Goal: Task Accomplishment & Management: Manage account settings

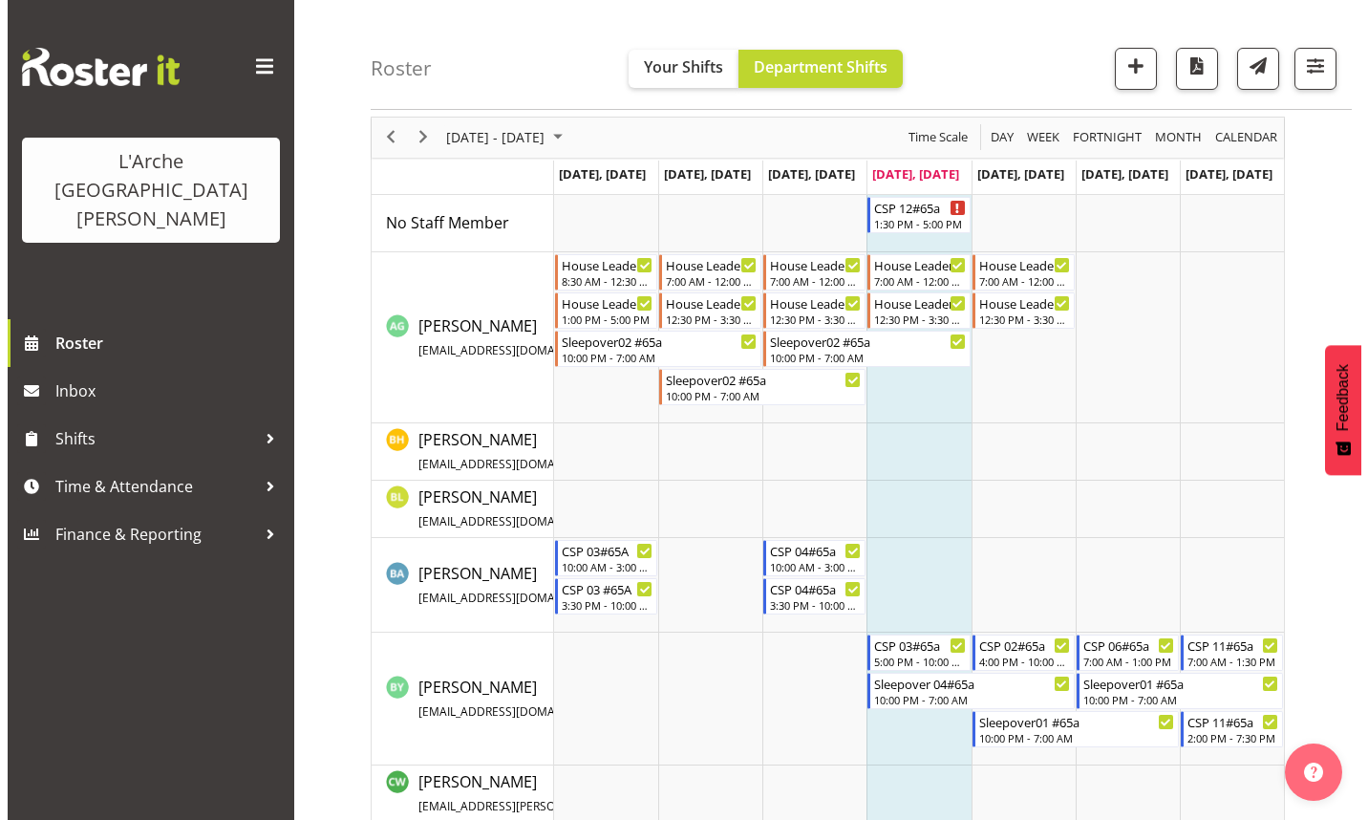
scroll to position [96, 0]
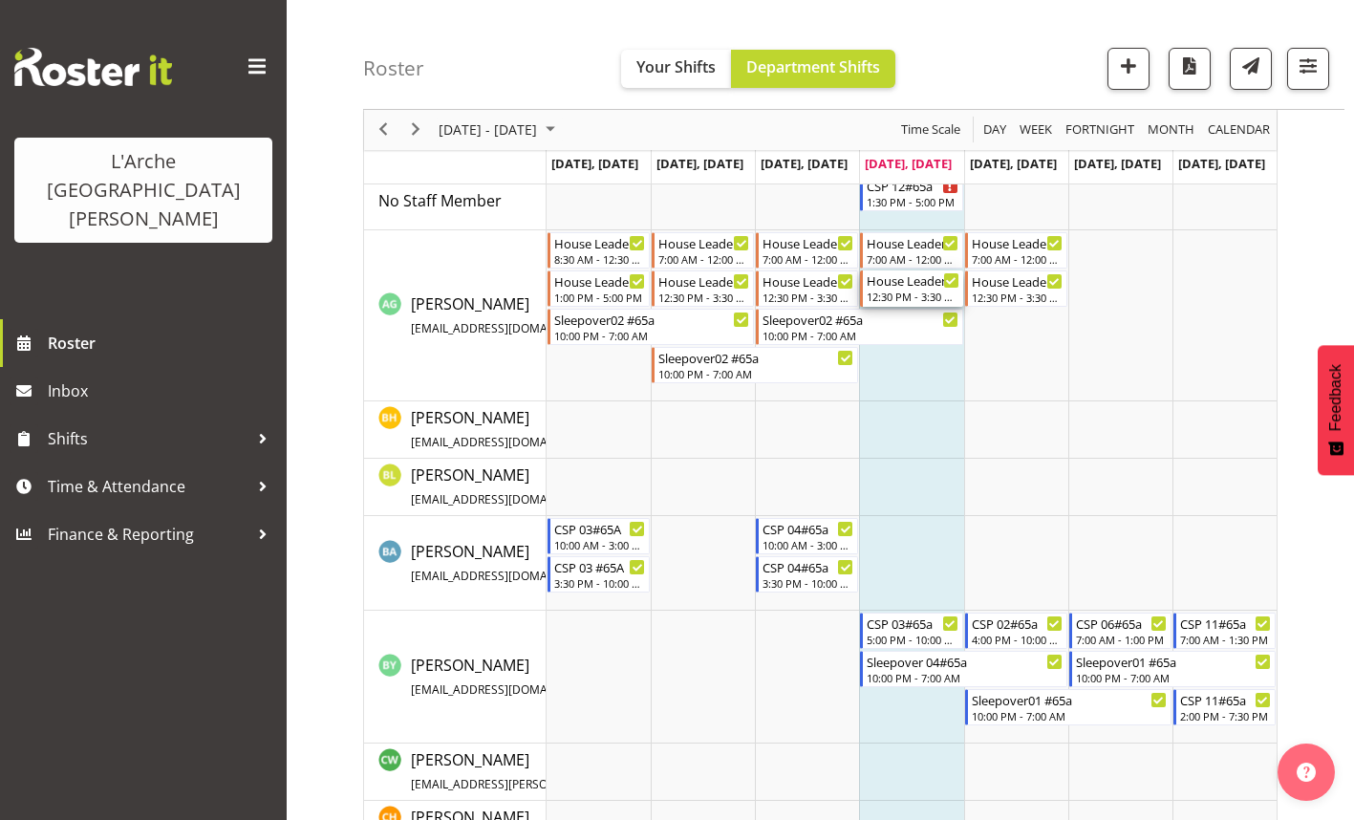
click at [911, 293] on div "12:30 PM - 3:30 PM" at bounding box center [912, 295] width 92 height 15
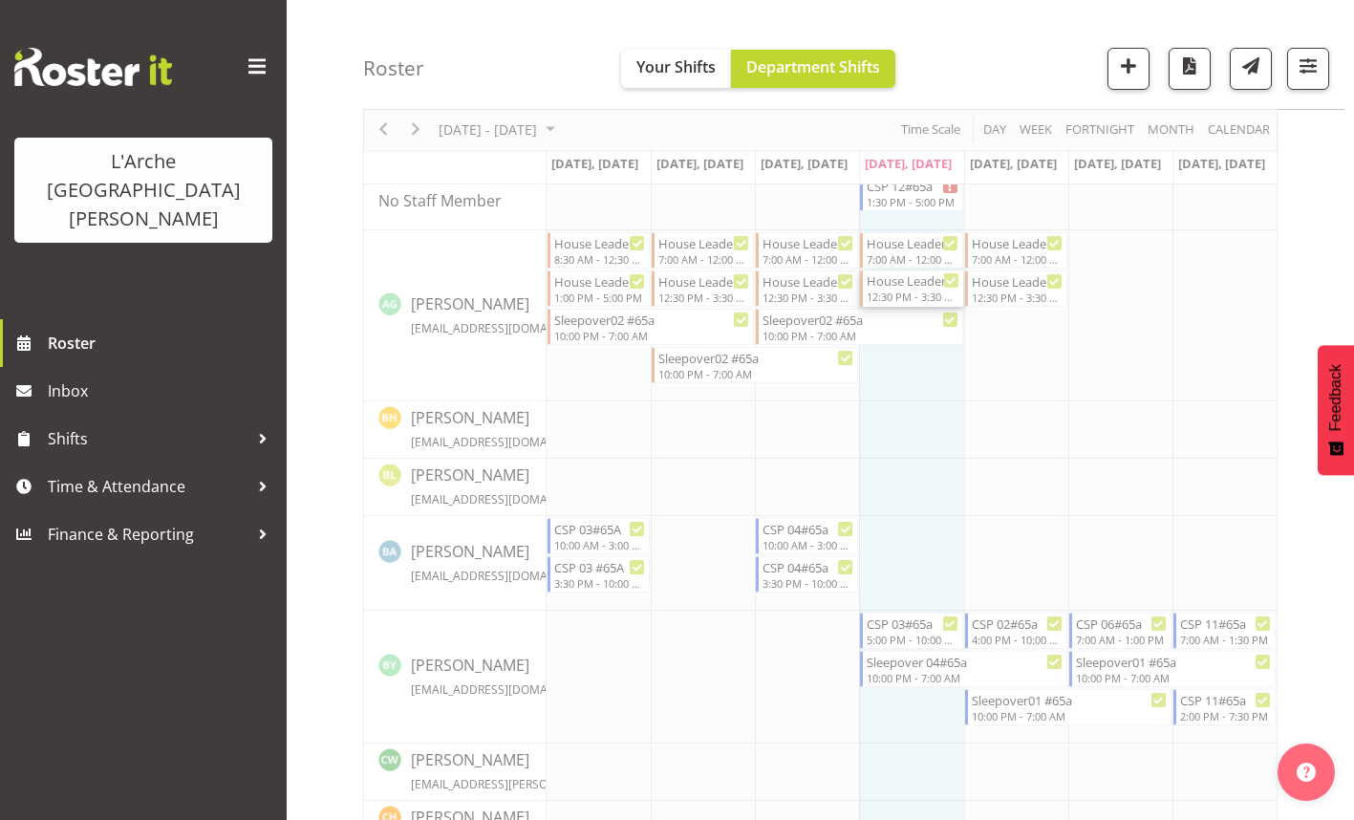
select select
select select "7"
select select "2025"
select select "15"
select select "30"
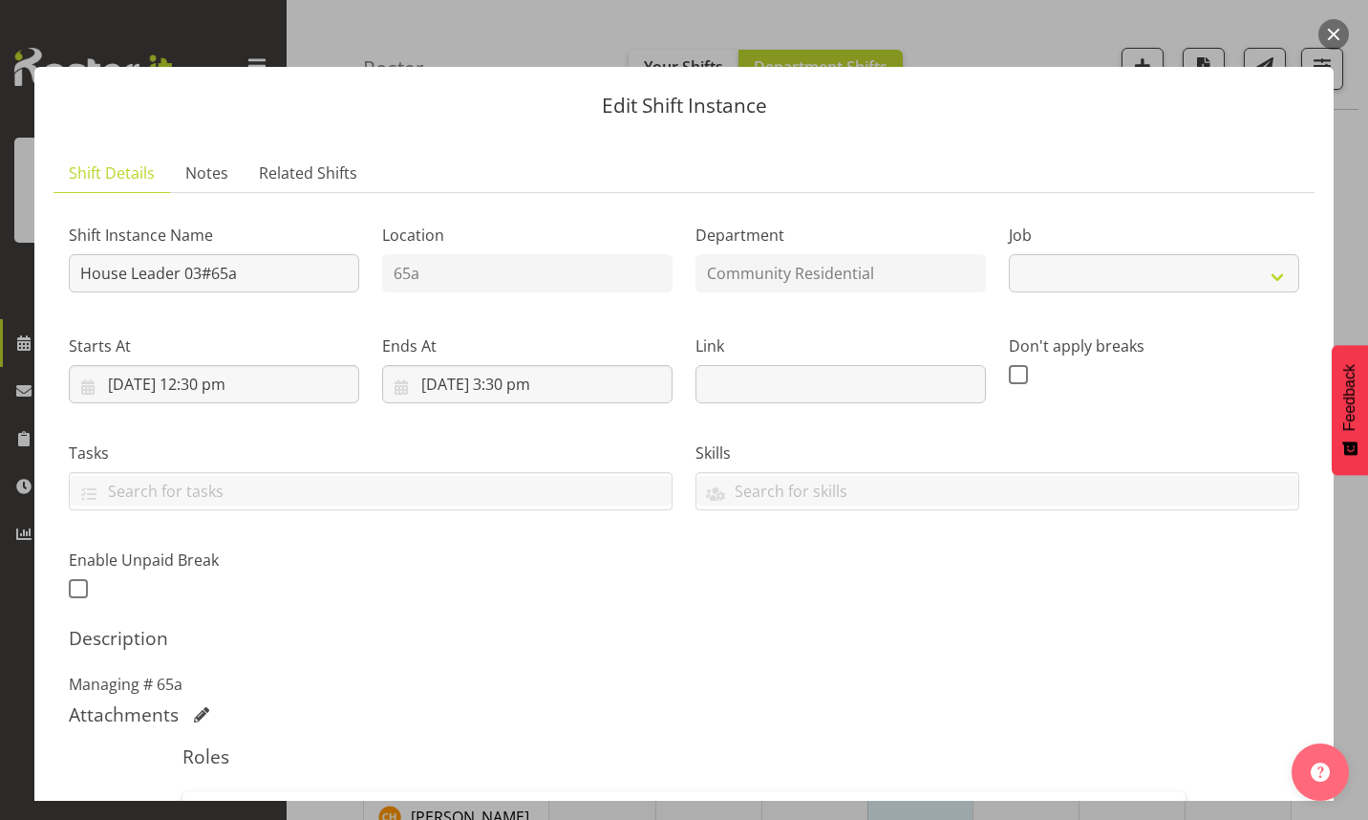
select select "1"
click at [510, 388] on input "[DATE] 3:30 pm" at bounding box center [527, 384] width 290 height 38
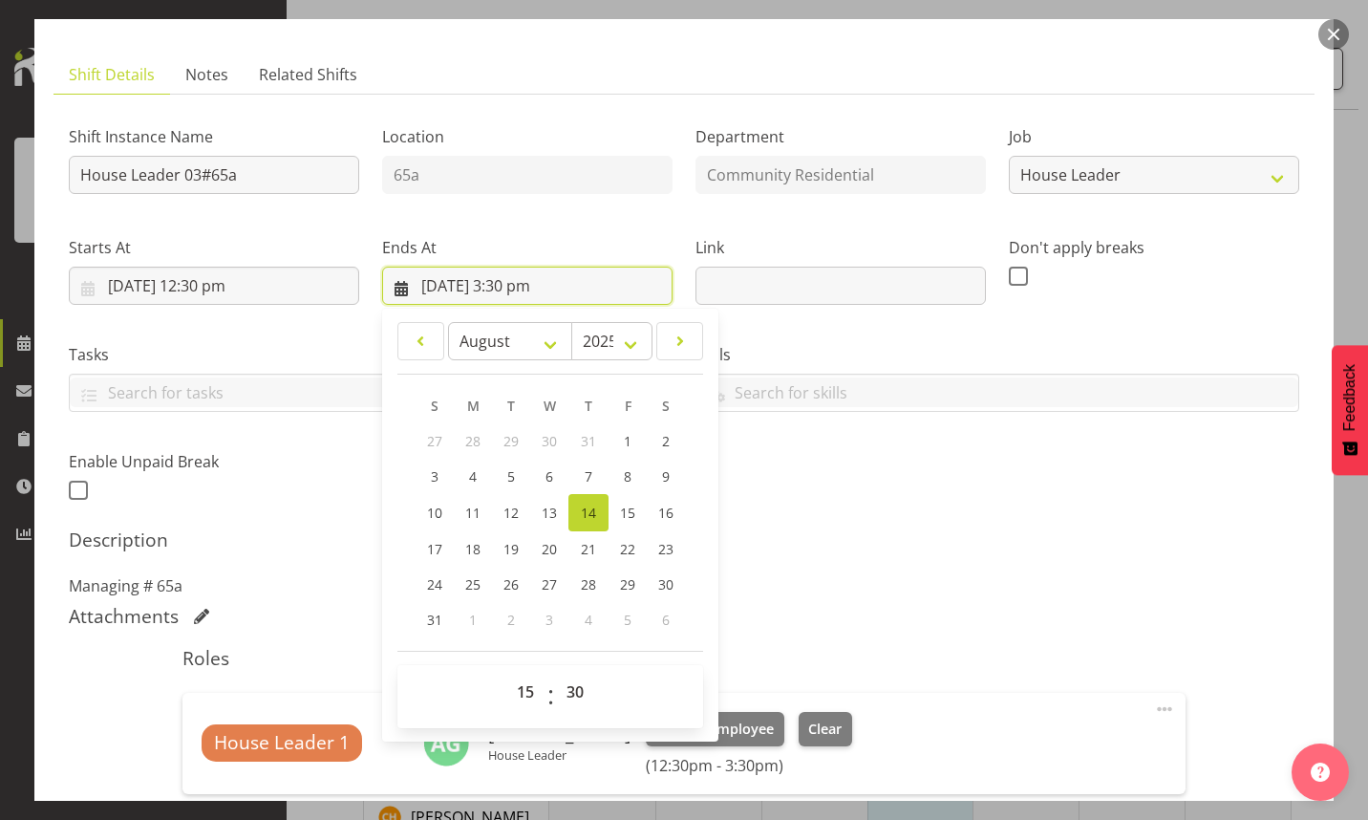
scroll to position [191, 0]
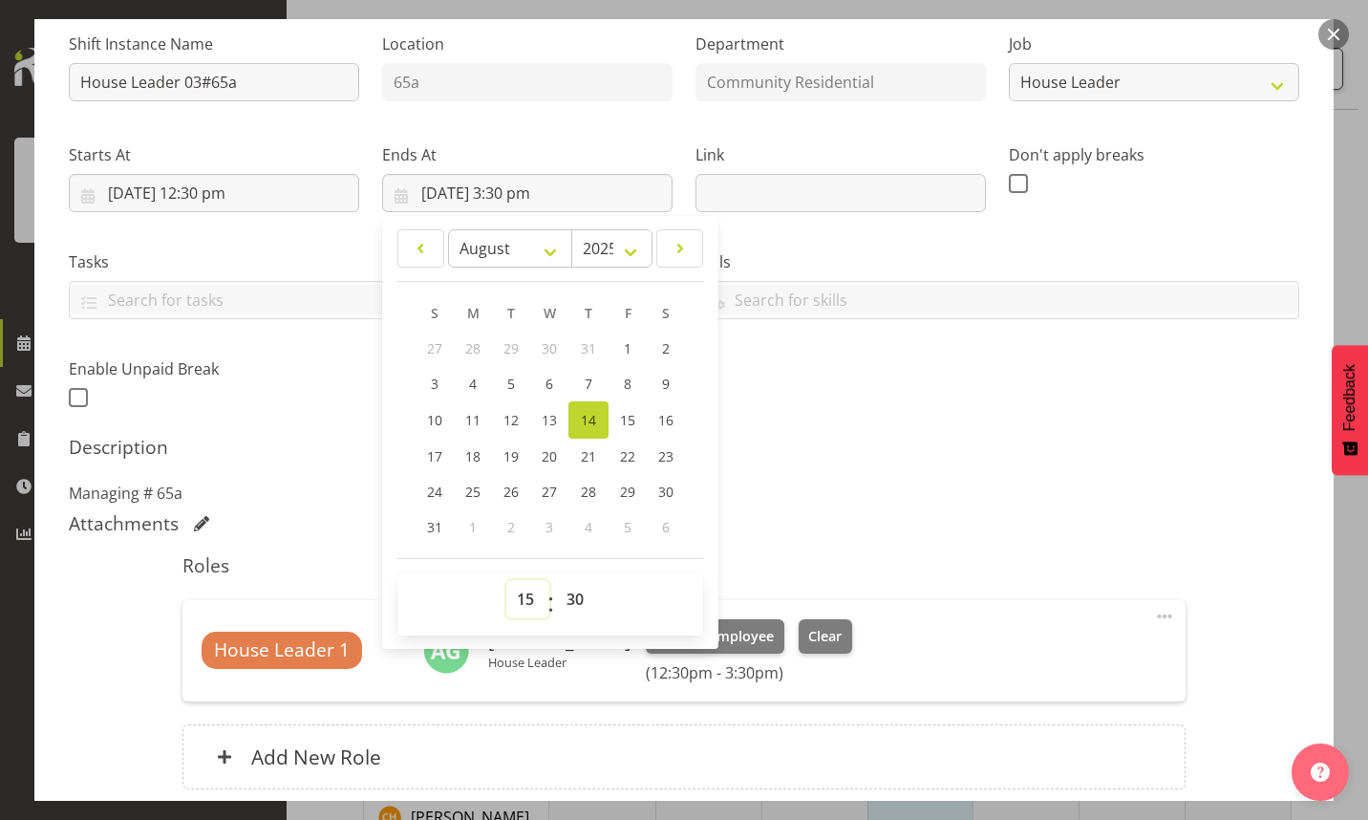
click at [528, 597] on select "00 01 02 03 04 05 06 07 08 09 10 11 12 13 14 15 16 17 18 19 20 21 22 23" at bounding box center [527, 599] width 43 height 38
select select "16"
click at [506, 580] on select "00 01 02 03 04 05 06 07 08 09 10 11 12 13 14 15 16 17 18 19 20 21 22 23" at bounding box center [527, 599] width 43 height 38
type input "[DATE] 4:30 pm"
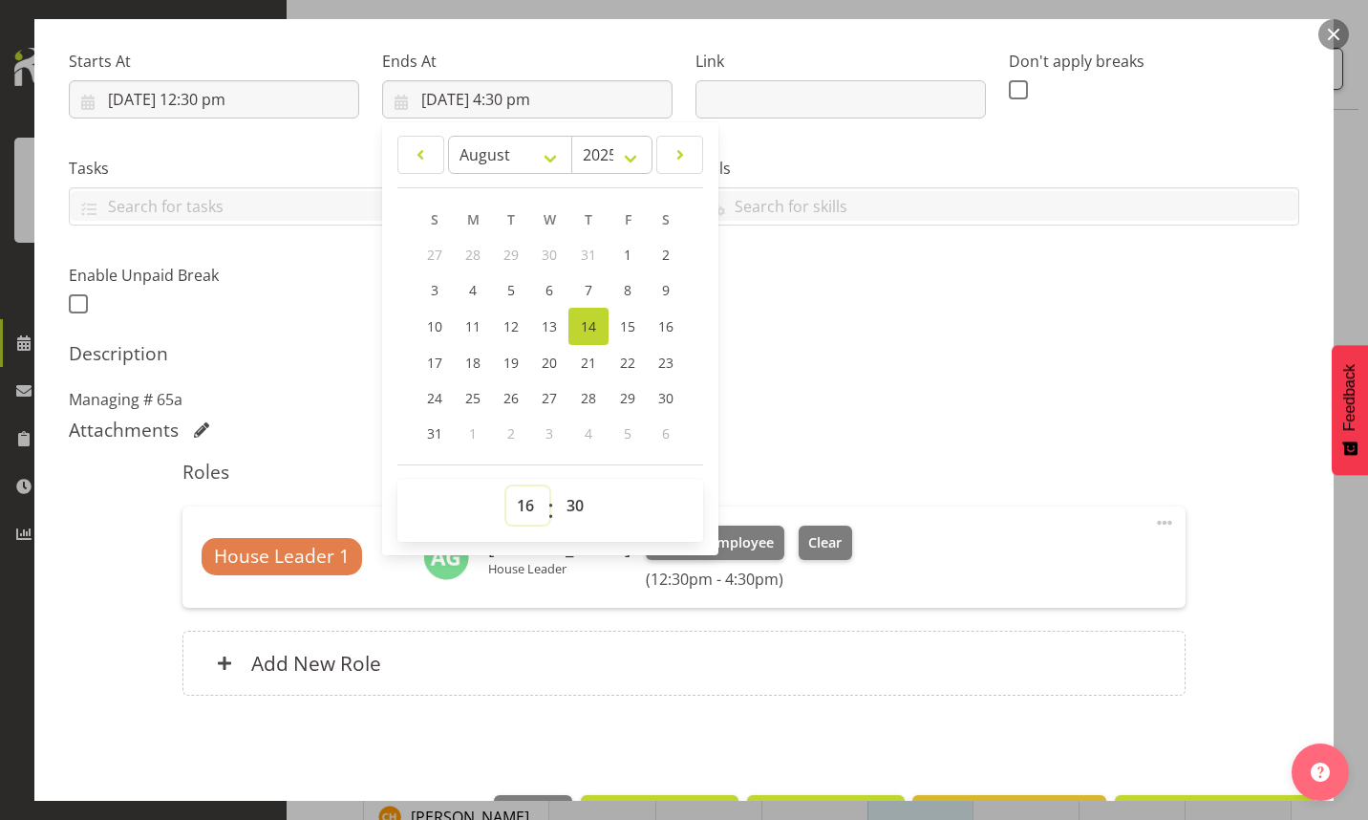
scroll to position [349, 0]
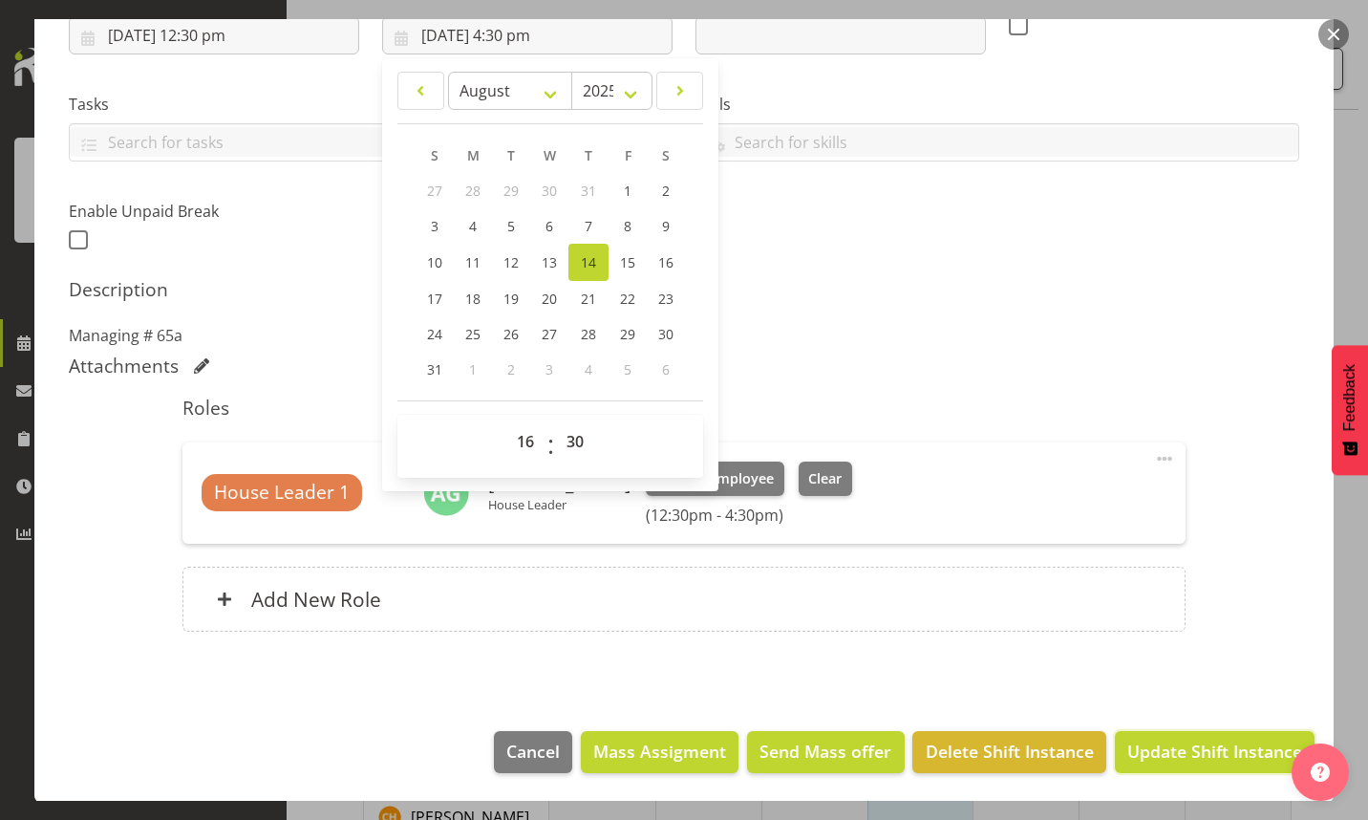
click at [1157, 753] on span "Update Shift Instance" at bounding box center [1214, 750] width 175 height 25
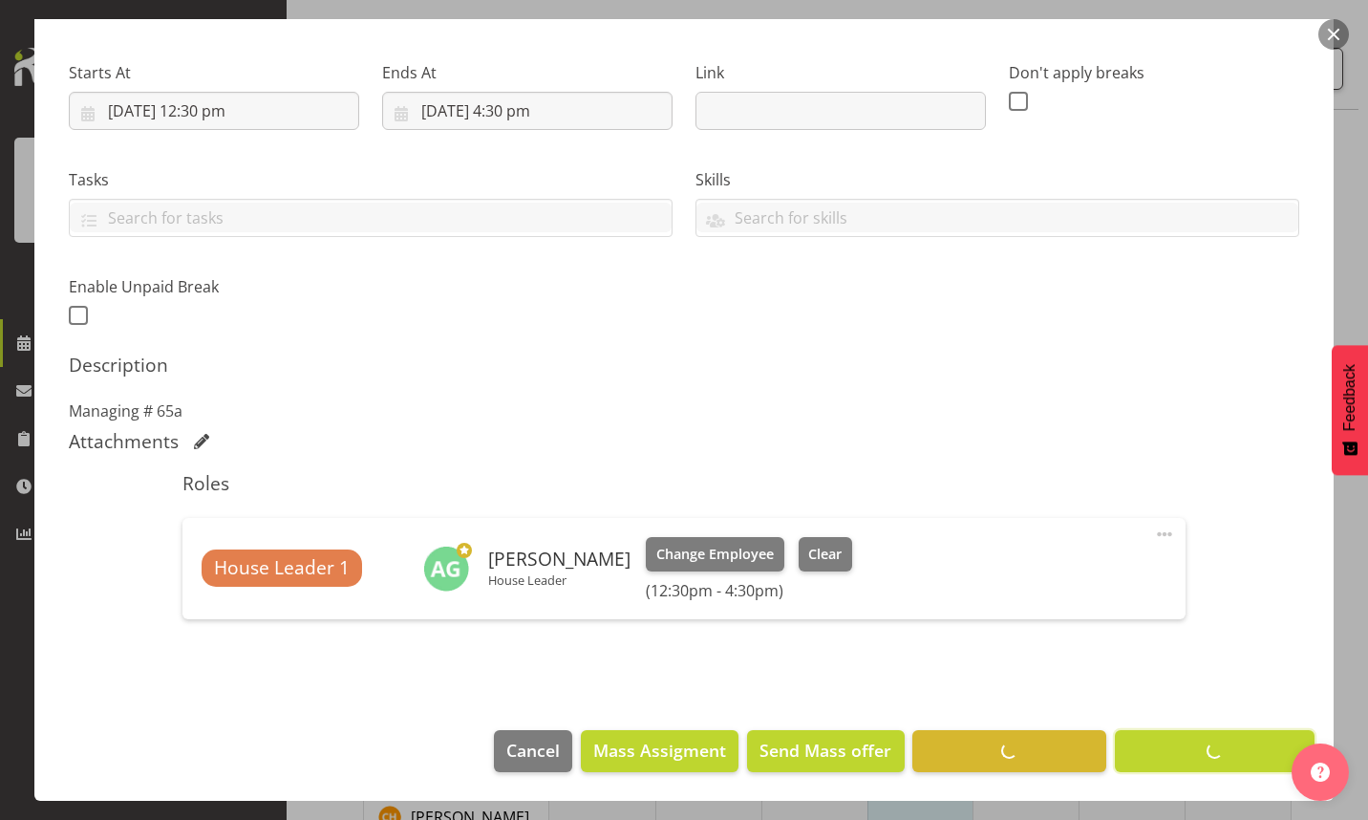
scroll to position [272, 0]
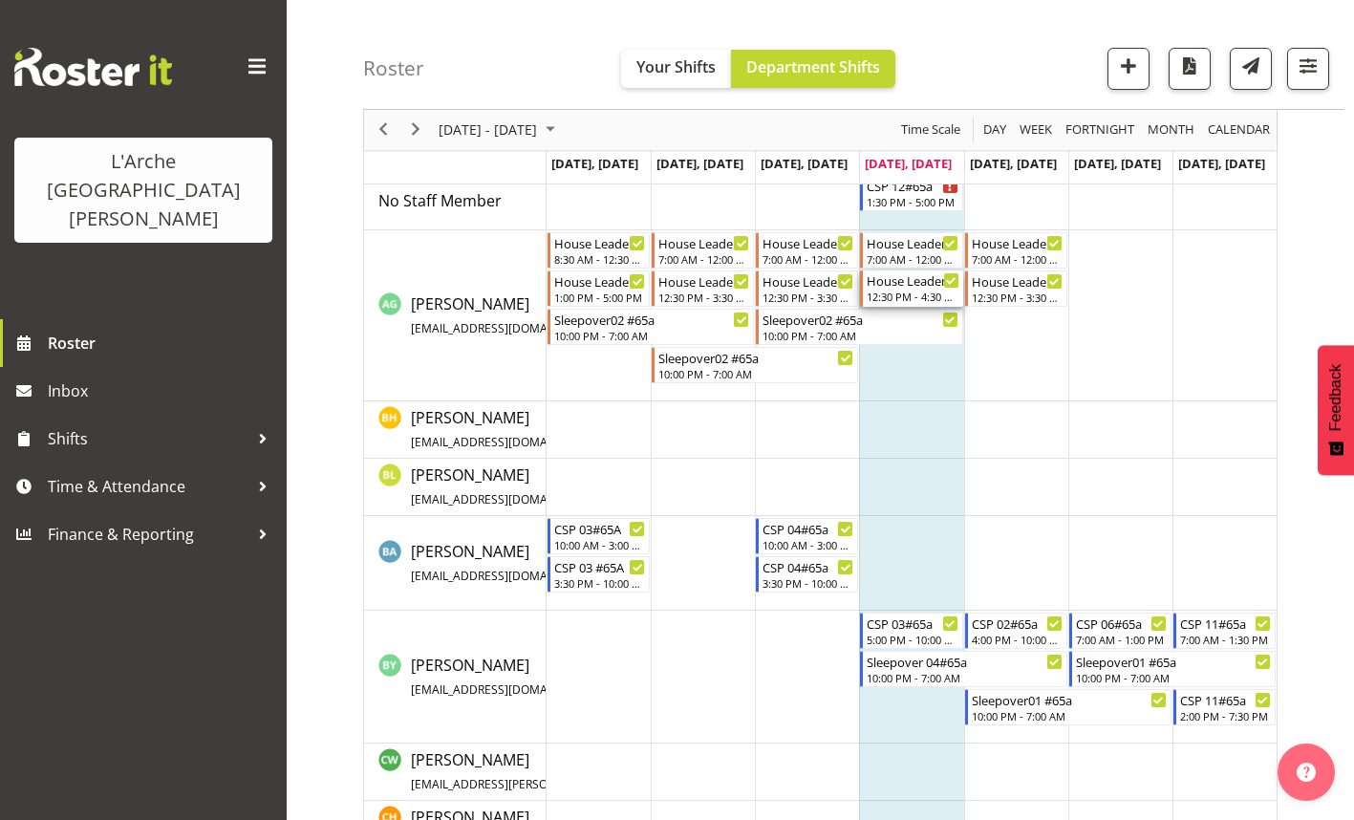
click at [927, 298] on div "12:30 PM - 4:30 PM" at bounding box center [912, 295] width 92 height 15
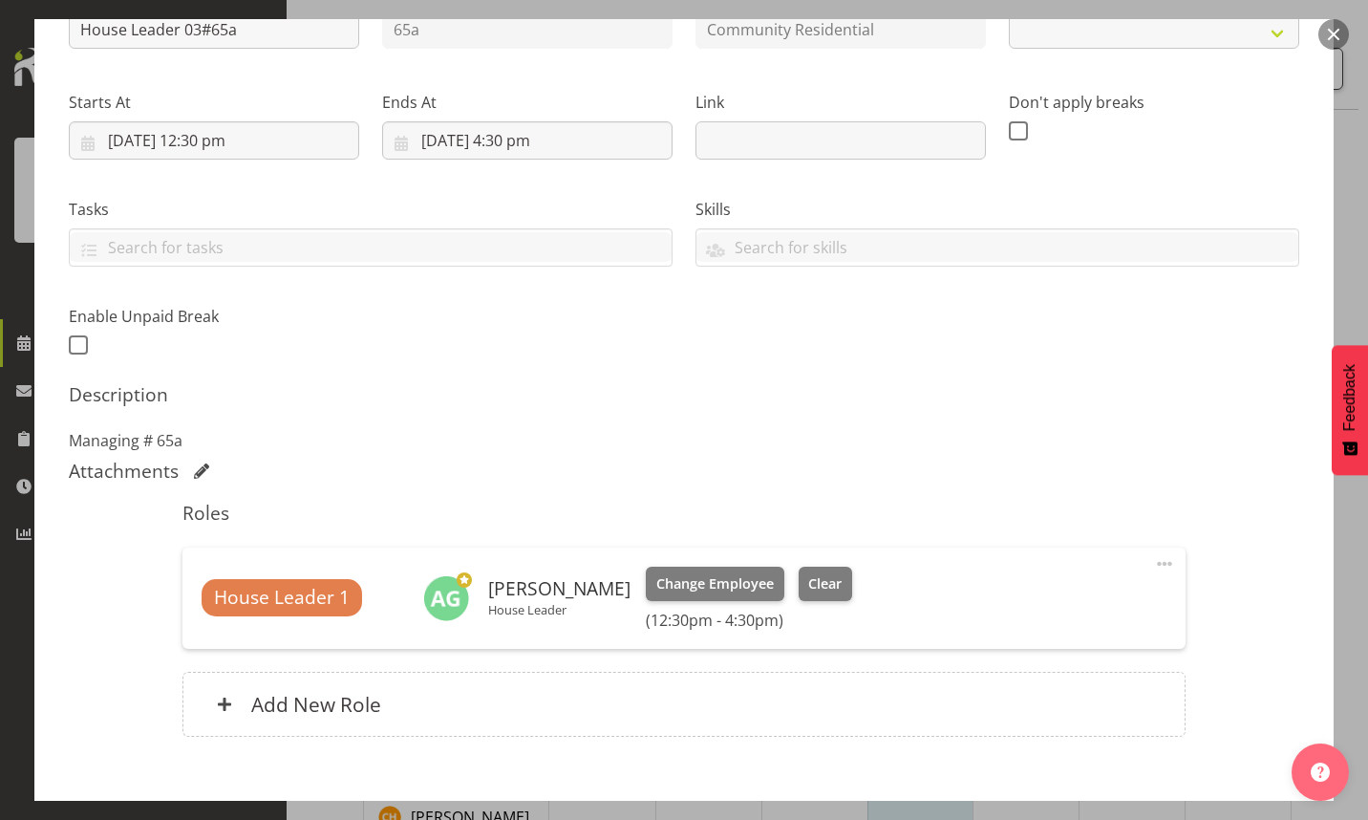
select select "1"
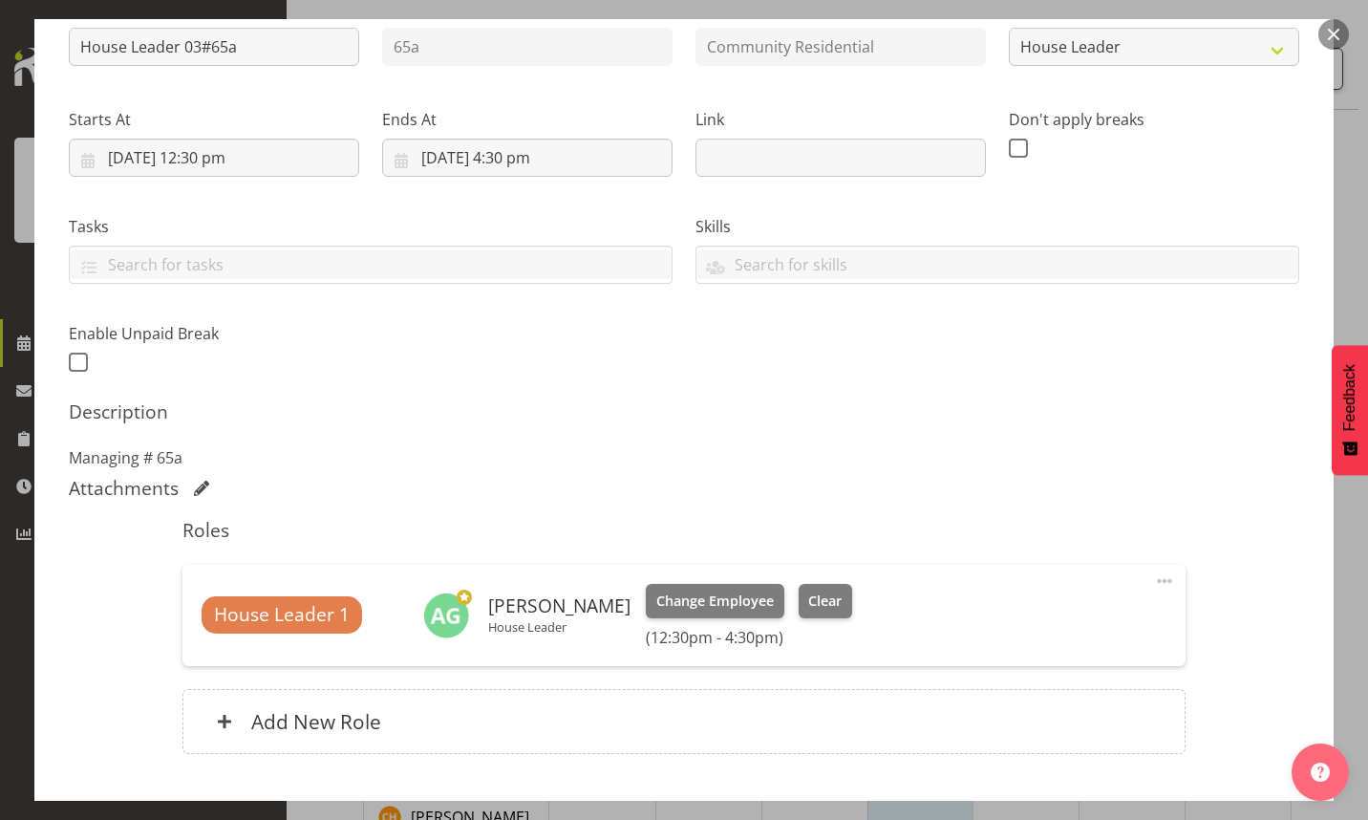
scroll to position [158, 0]
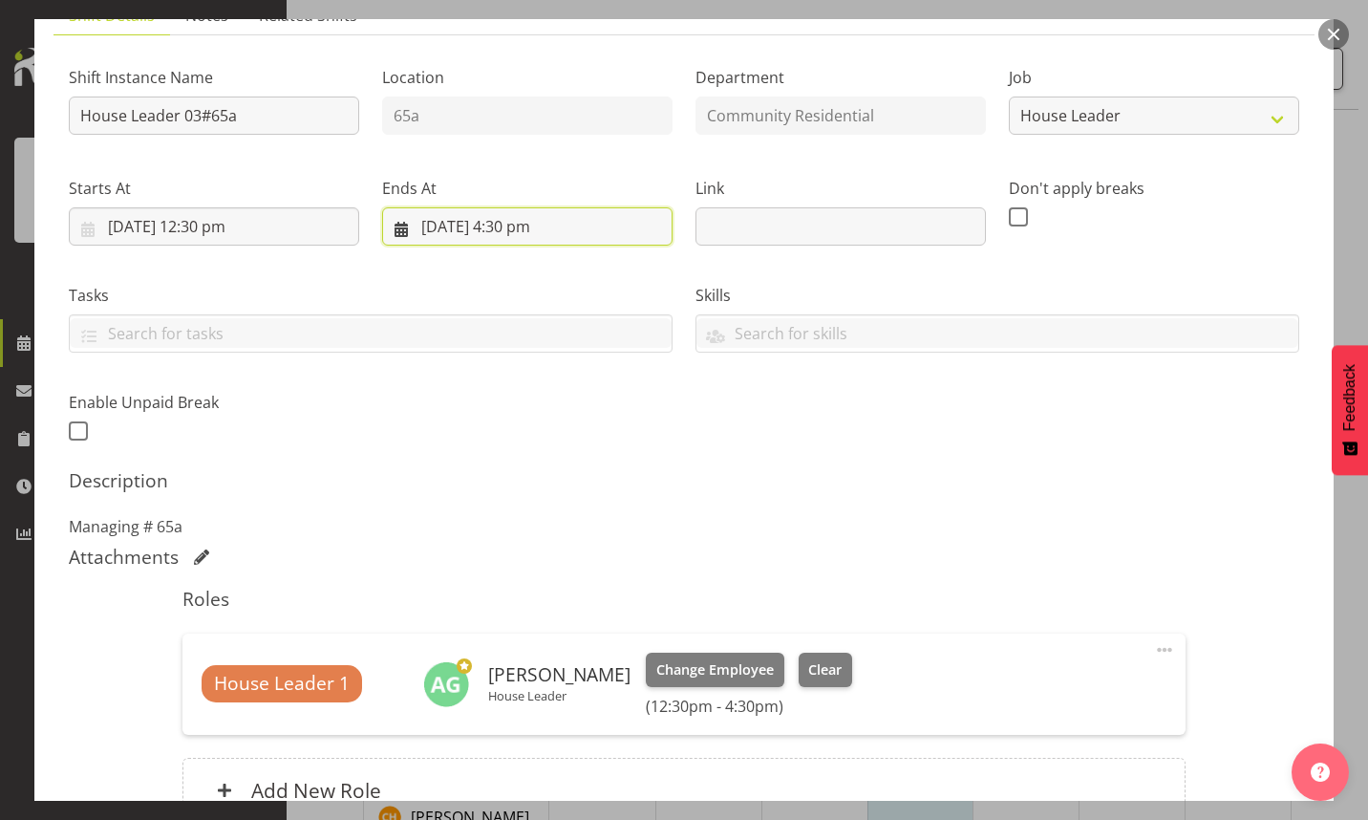
click at [524, 236] on input "[DATE] 4:30 pm" at bounding box center [527, 226] width 290 height 38
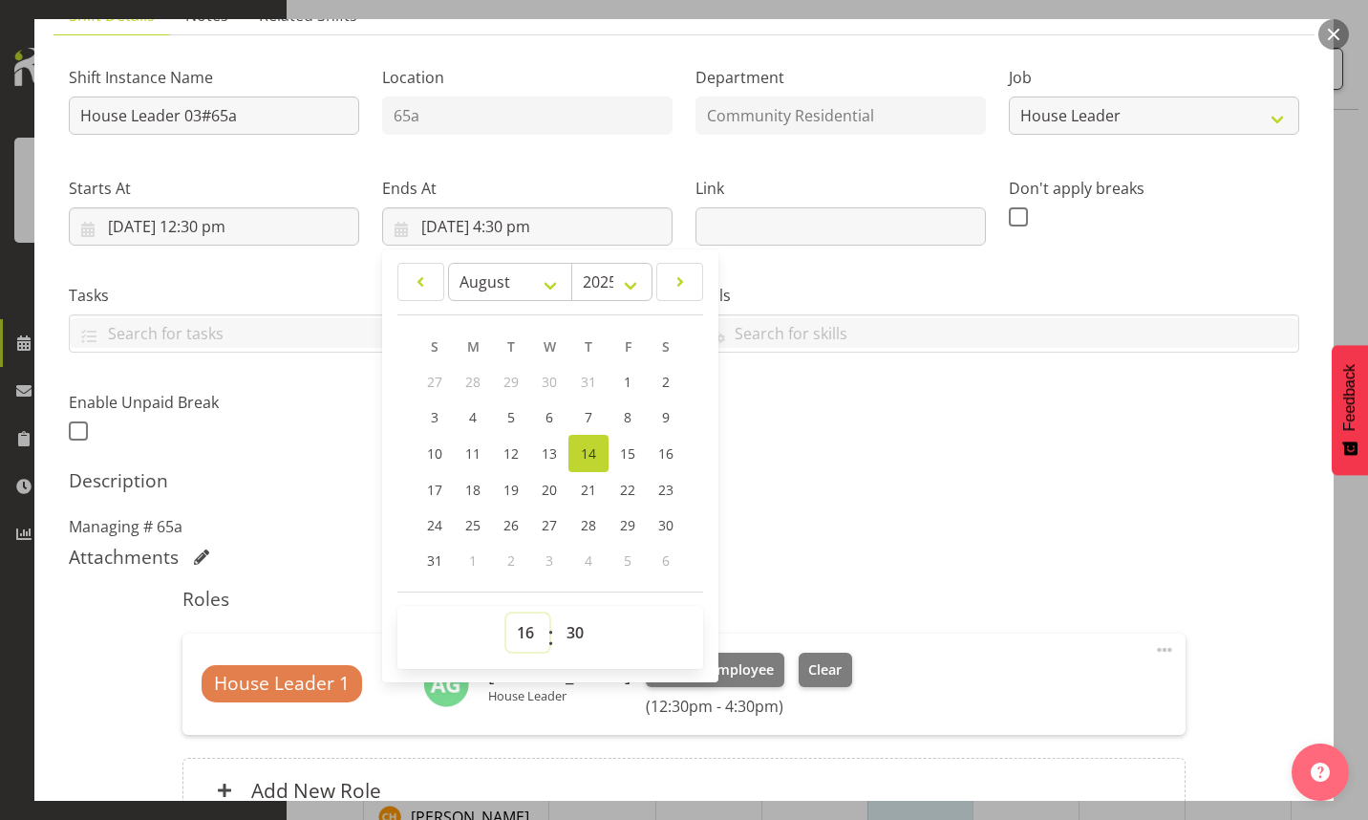
click at [523, 642] on select "00 01 02 03 04 05 06 07 08 09 10 11 12 13 14 15 16 17 18 19 20 21 22 23" at bounding box center [527, 632] width 43 height 38
select select "17"
click at [506, 613] on select "00 01 02 03 04 05 06 07 08 09 10 11 12 13 14 15 16 17 18 19 20 21 22 23" at bounding box center [527, 632] width 43 height 38
type input "[DATE] 5:30 pm"
click at [574, 630] on select "00 01 02 03 04 05 06 07 08 09 10 11 12 13 14 15 16 17 18 19 20 21 22 23 24 25 2…" at bounding box center [577, 632] width 43 height 38
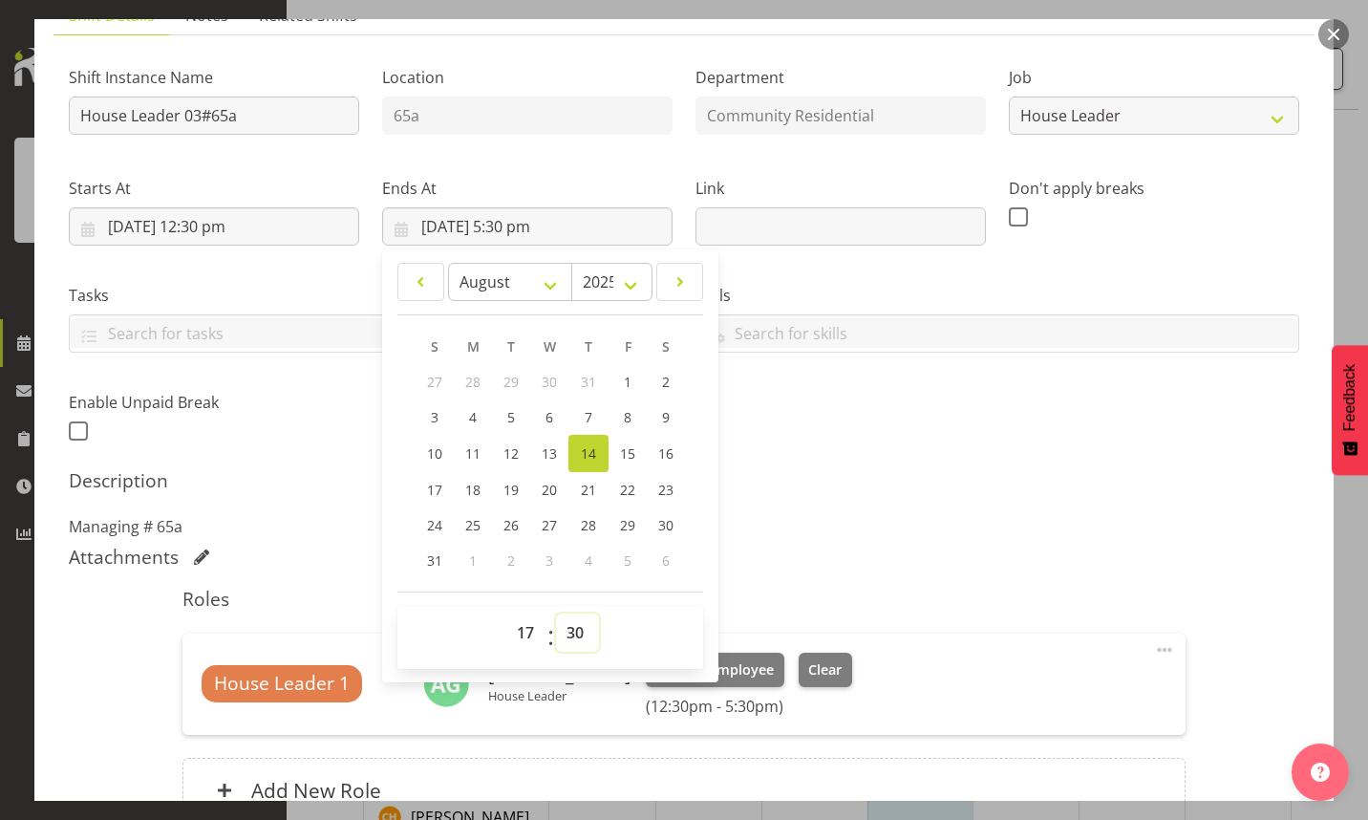
select select "0"
click at [556, 613] on select "00 01 02 03 04 05 06 07 08 09 10 11 12 13 14 15 16 17 18 19 20 21 22 23 24 25 2…" at bounding box center [577, 632] width 43 height 38
type input "[DATE] 5:00 pm"
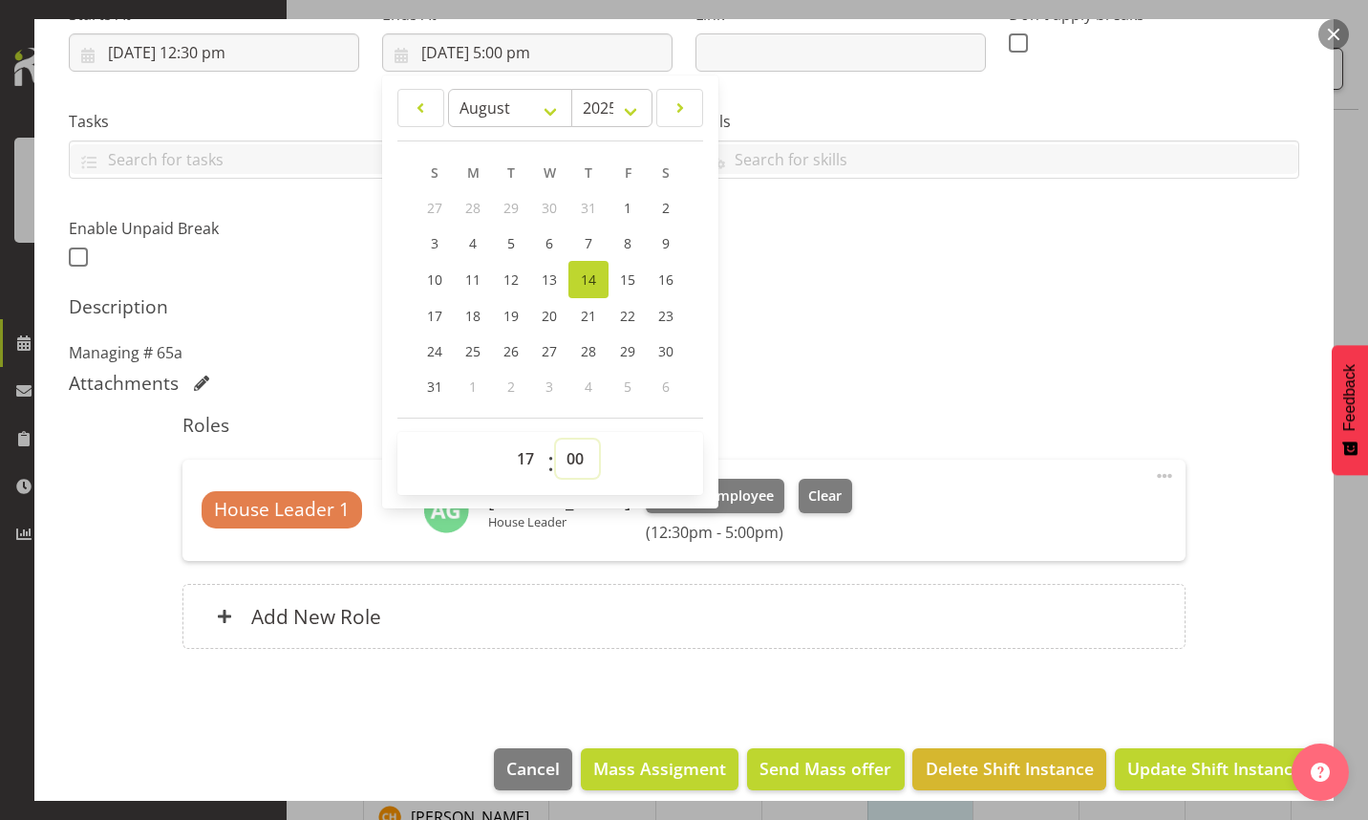
scroll to position [349, 0]
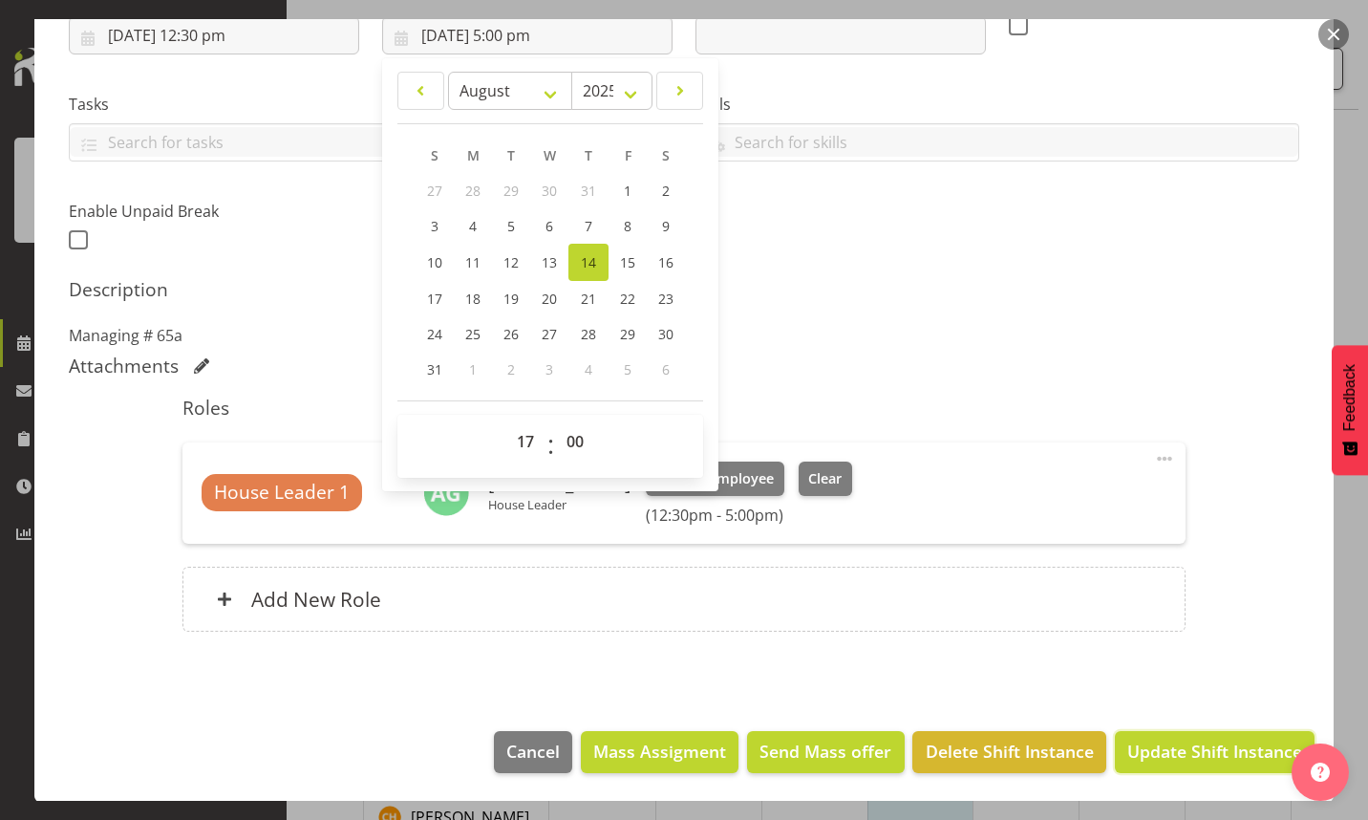
click at [1156, 747] on span "Update Shift Instance" at bounding box center [1214, 750] width 175 height 25
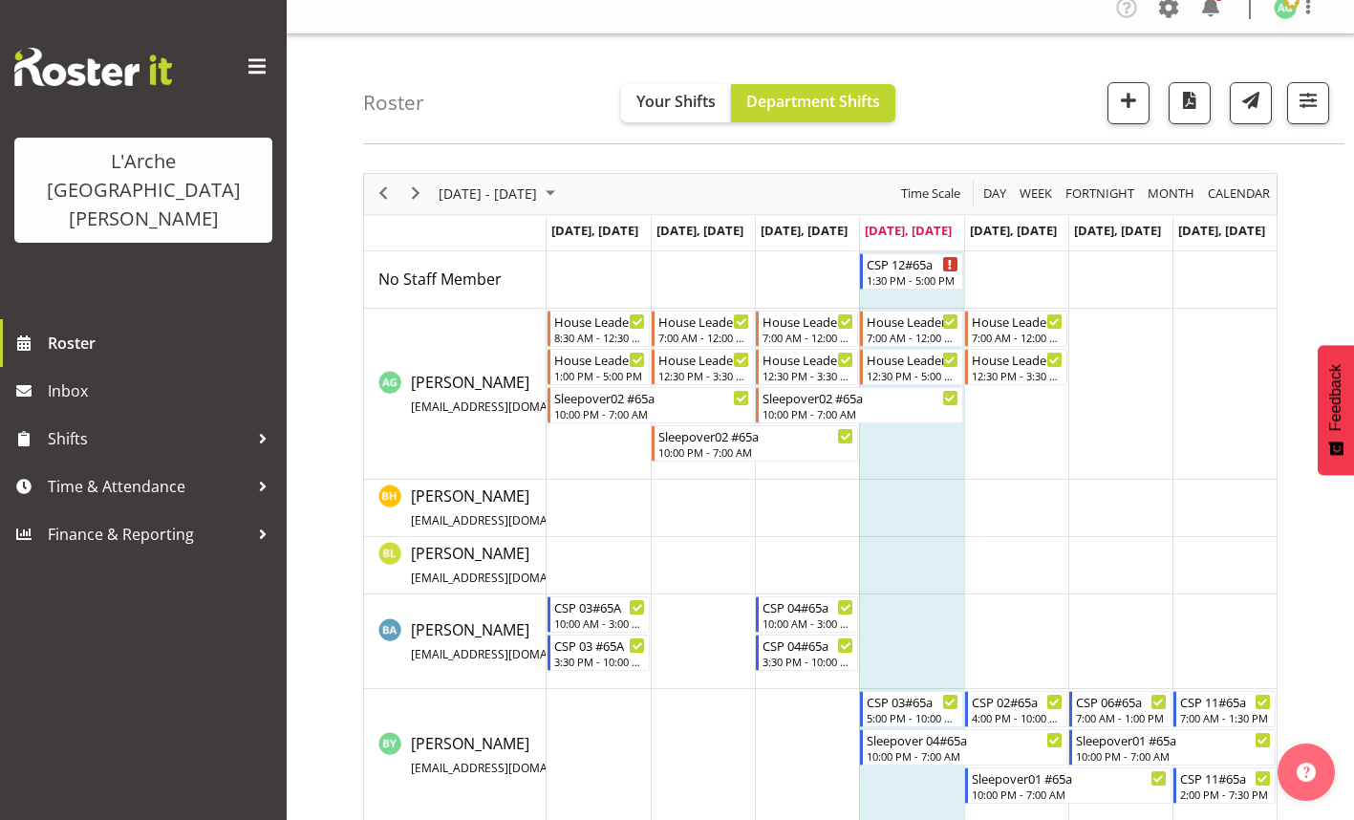
scroll to position [0, 0]
